Goal: Obtain resource: Download file/media

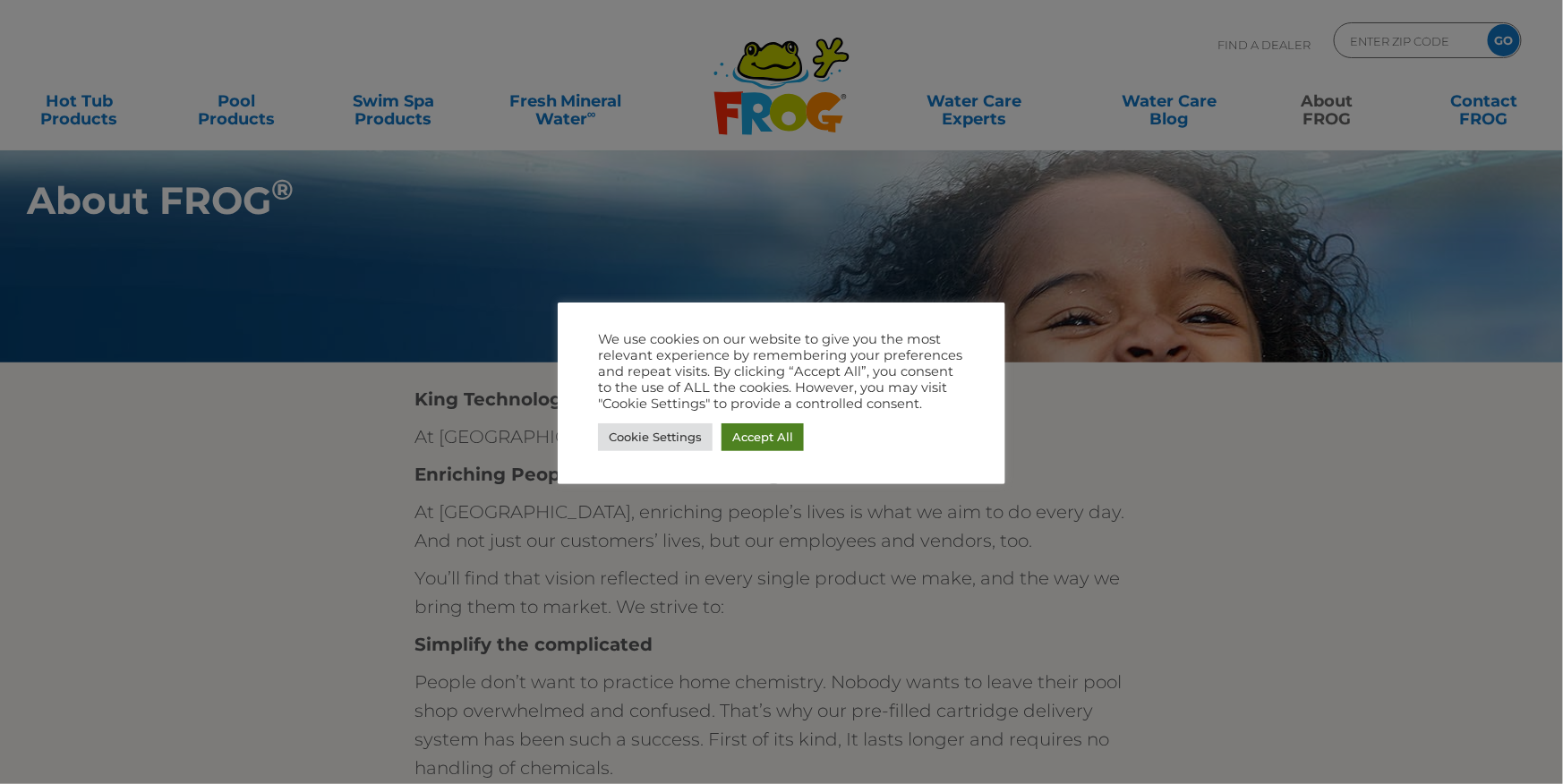
click at [787, 435] on link "Accept All" at bounding box center [763, 437] width 83 height 28
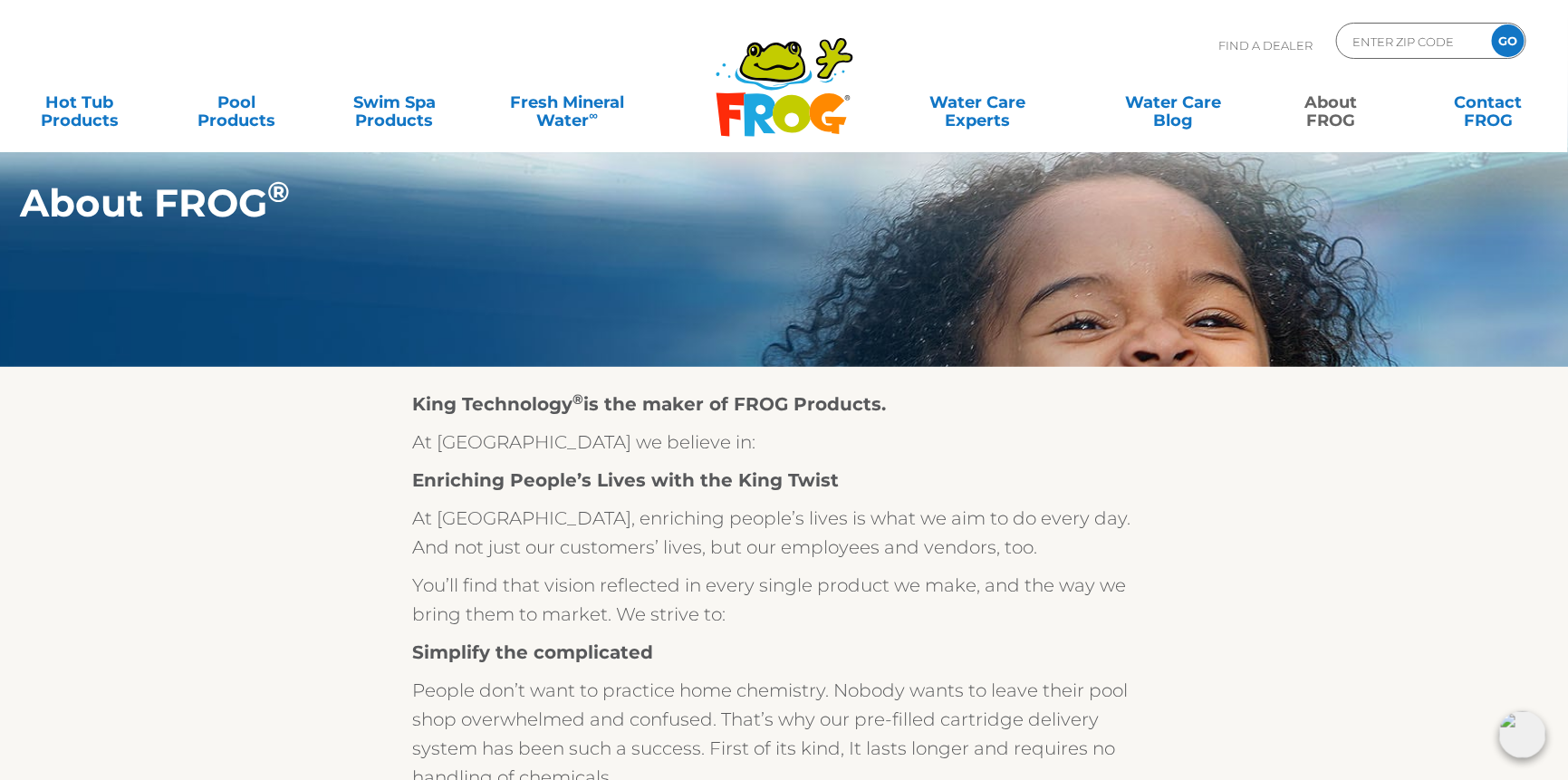
click at [503, 62] on div "Find A Dealer ENTER ZIP CODE GO" at bounding box center [783, 53] width 1531 height 61
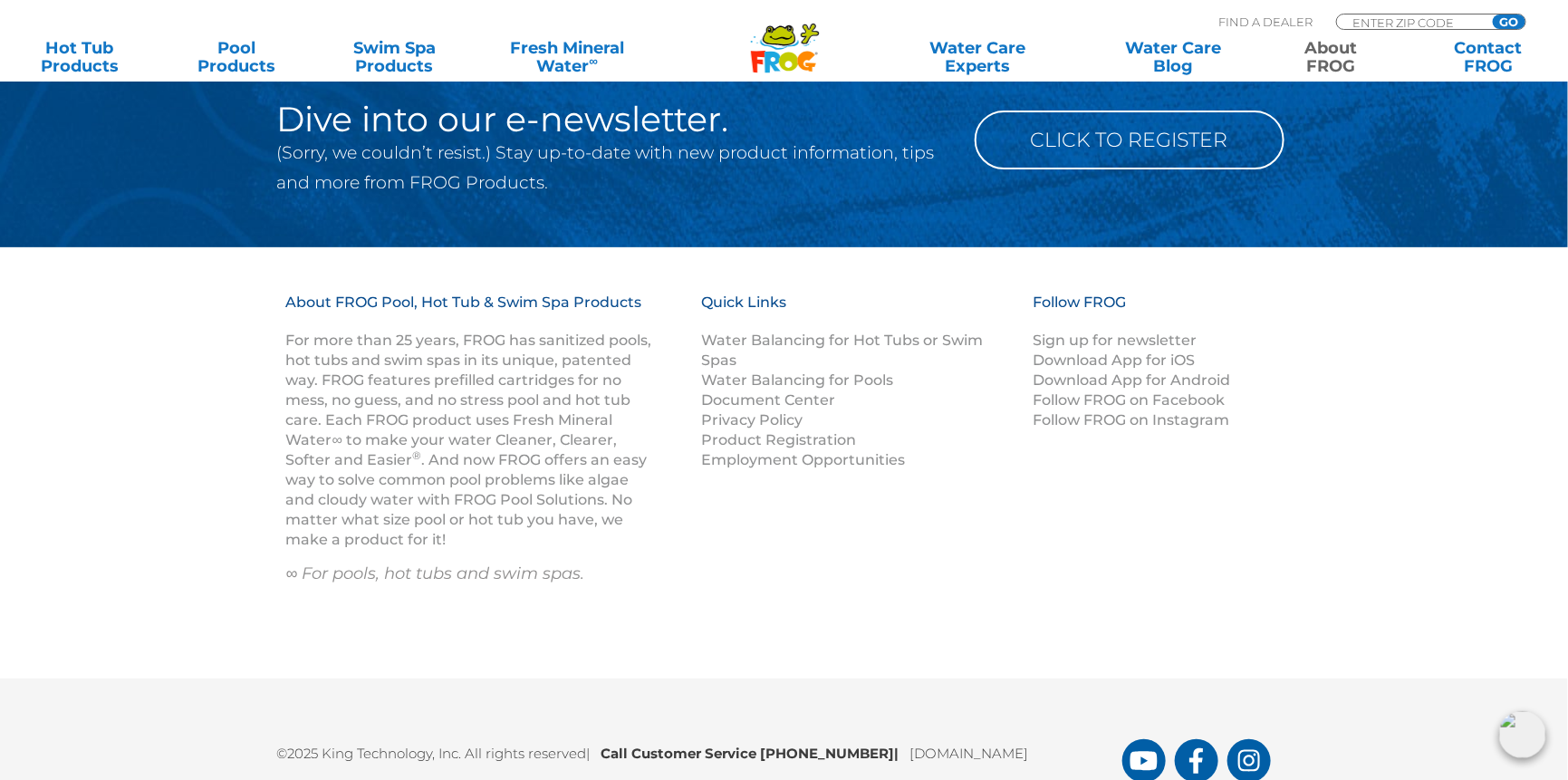
scroll to position [3282, 0]
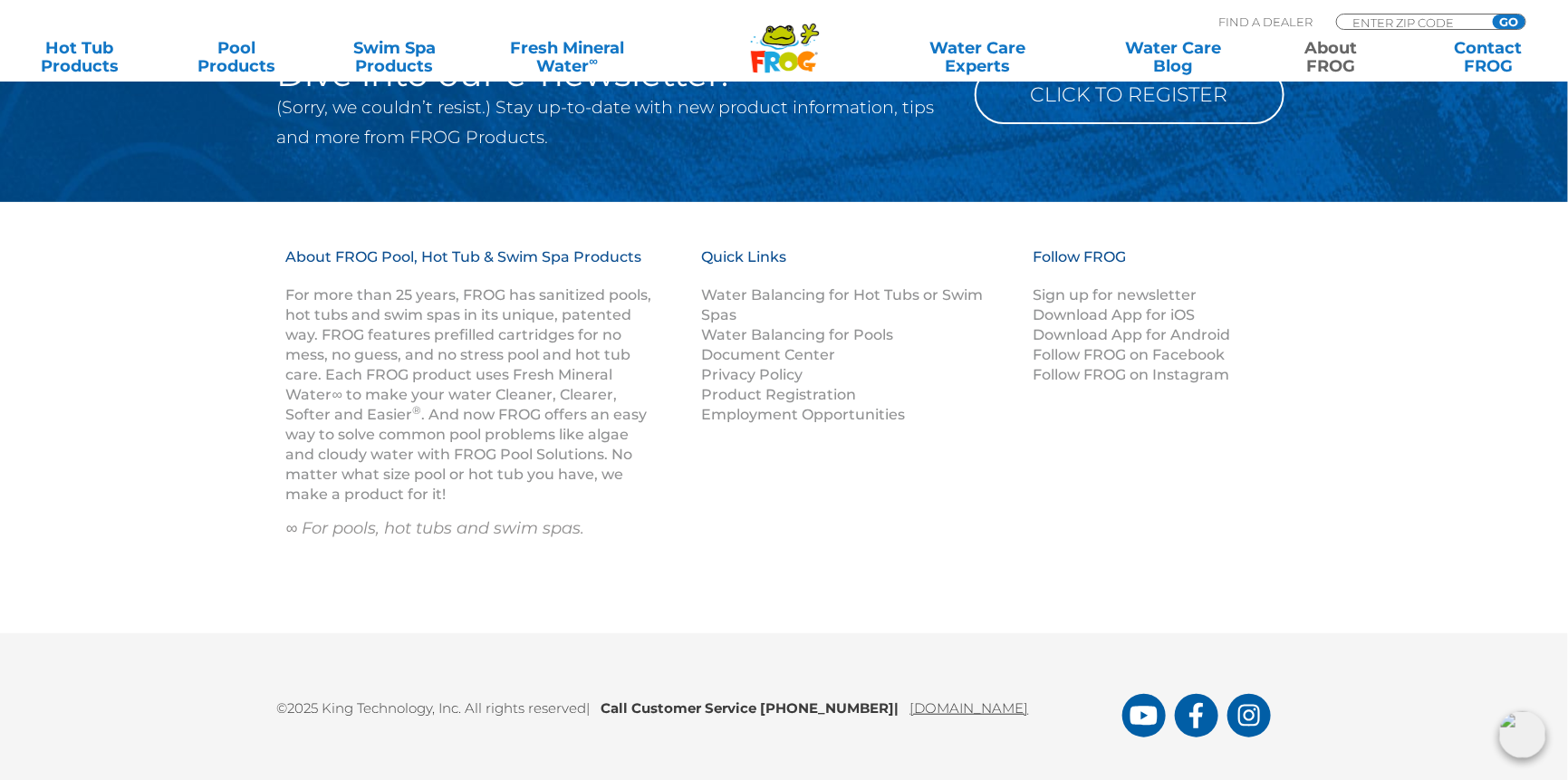
click at [984, 714] on link "[DOMAIN_NAME]" at bounding box center [969, 708] width 119 height 17
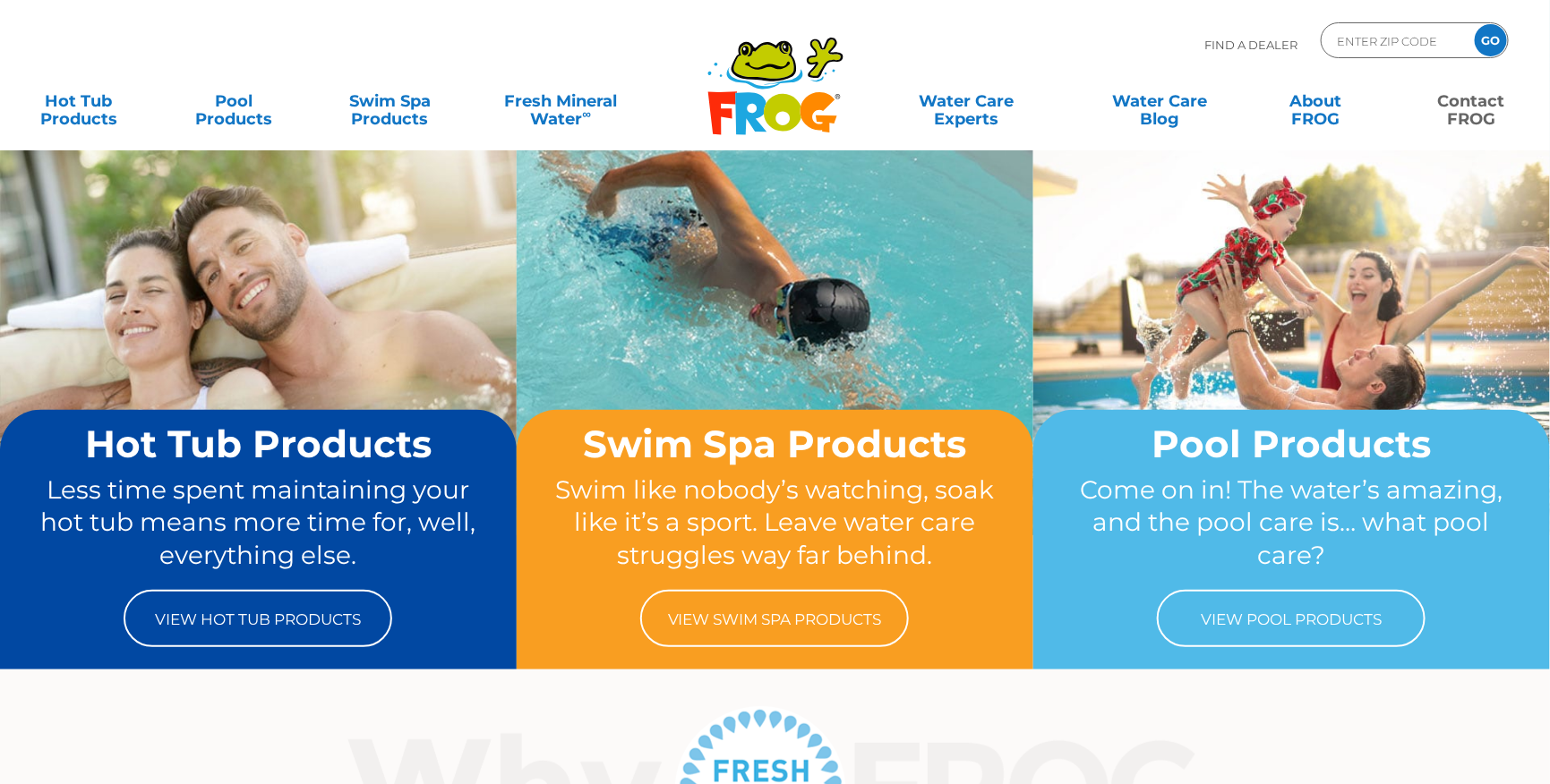
click at [1473, 103] on link "Contact FROG" at bounding box center [1472, 100] width 121 height 35
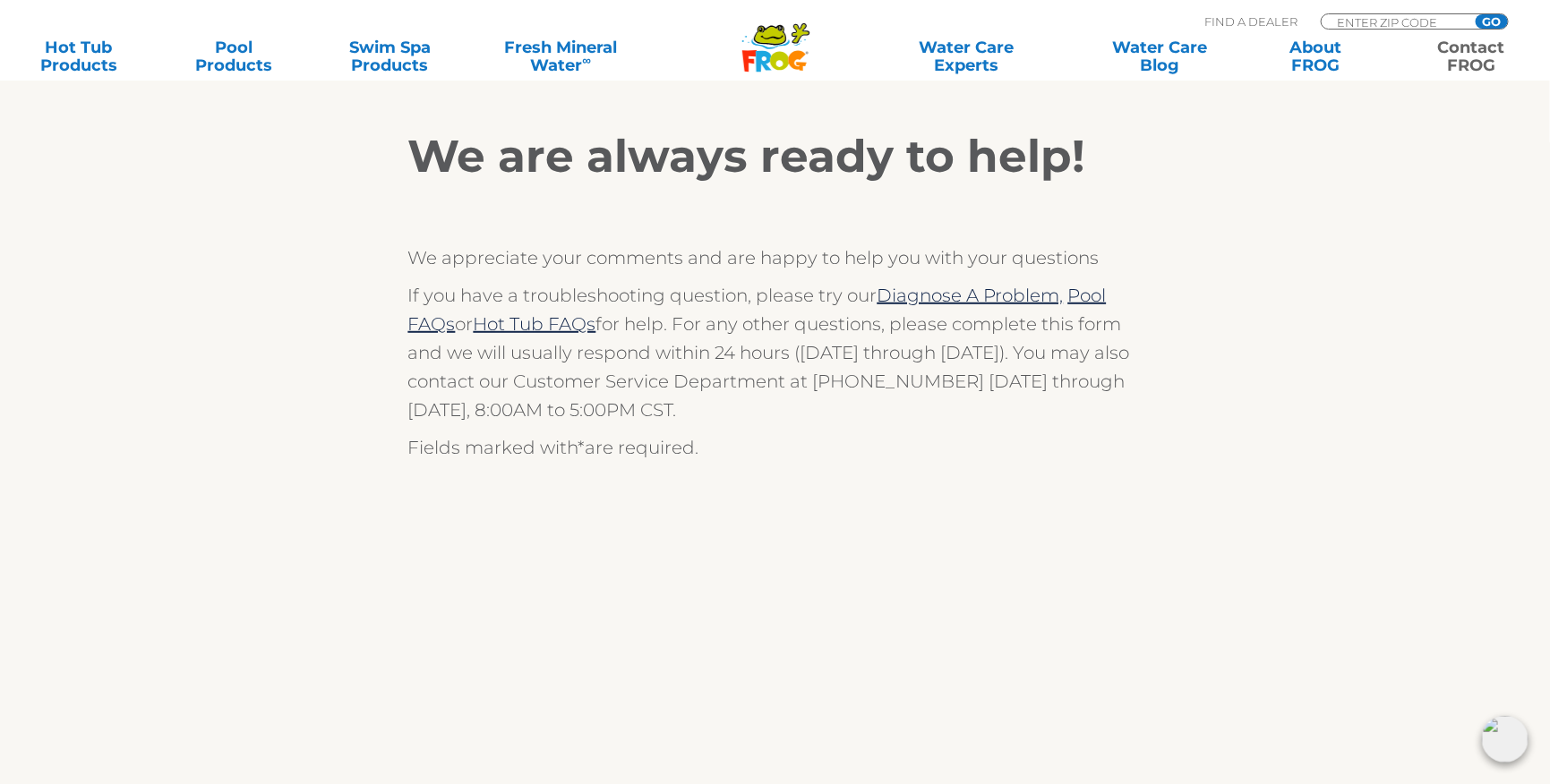
scroll to position [67, 0]
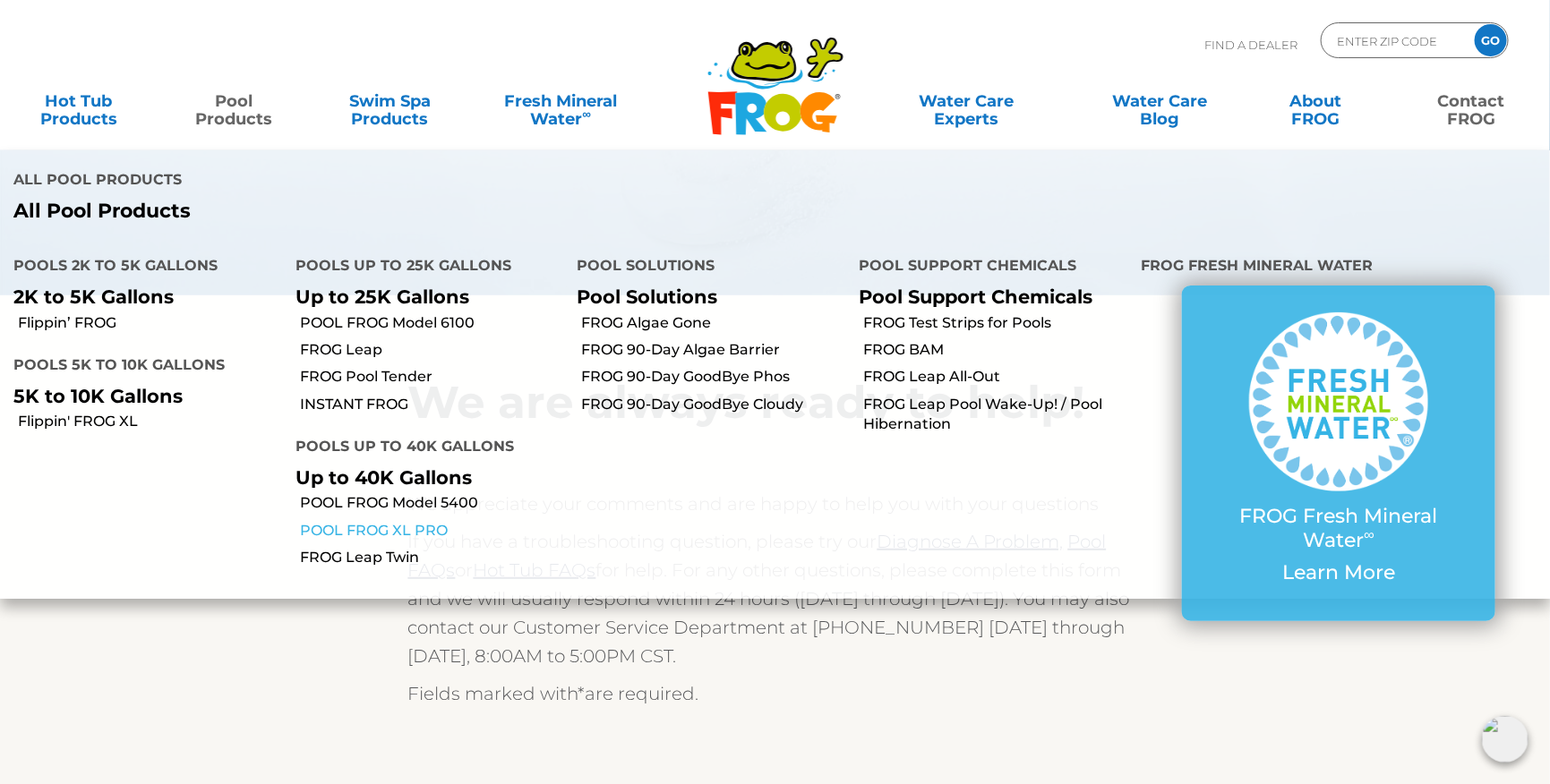
click at [384, 533] on link "POOL FROG XL PRO" at bounding box center [432, 530] width 264 height 20
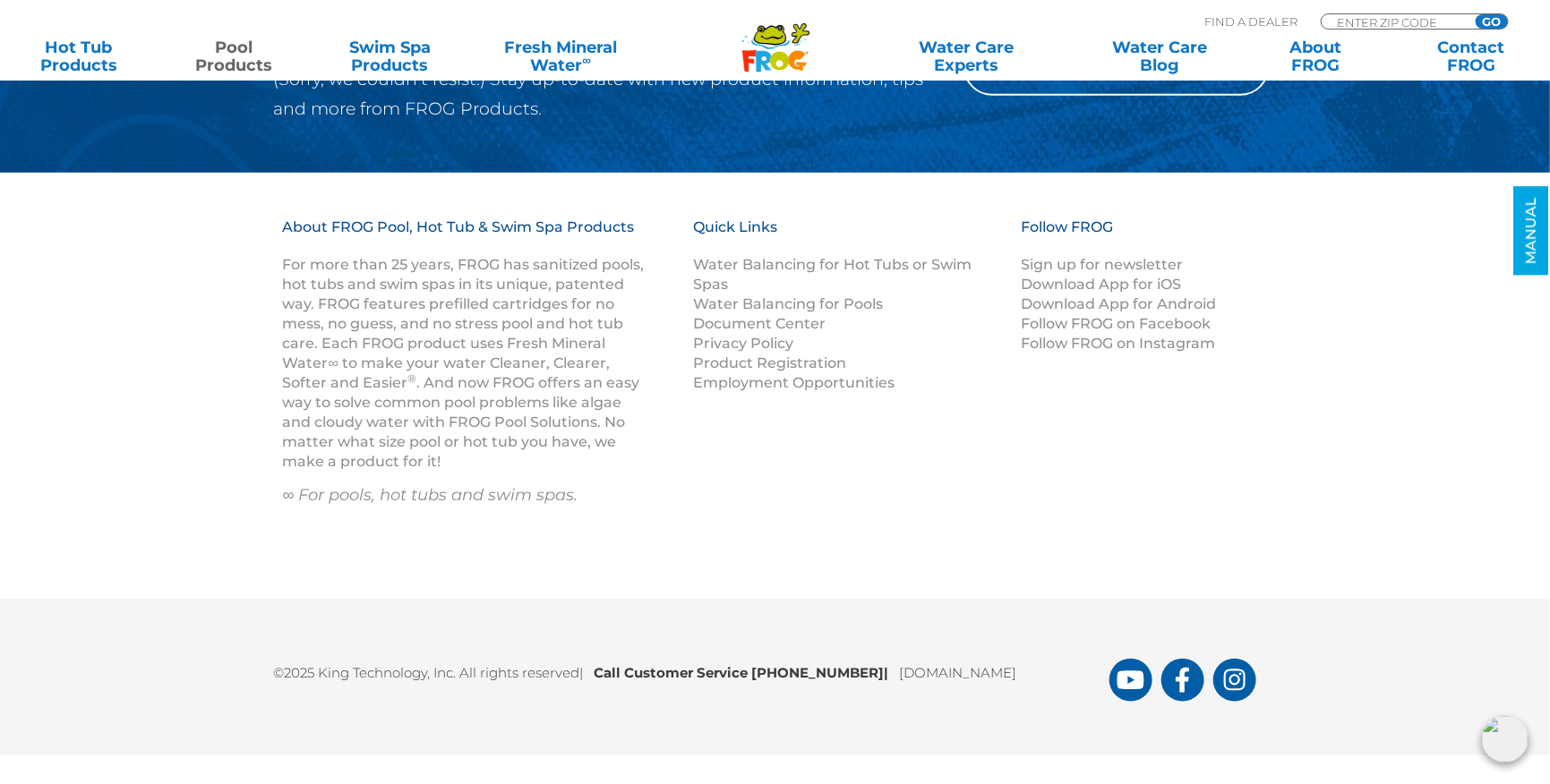
scroll to position [9935, 0]
